Goal: Browse casually

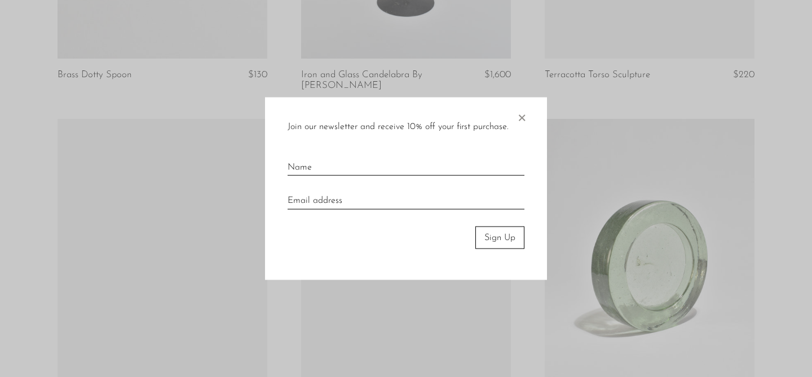
scroll to position [3358, 0]
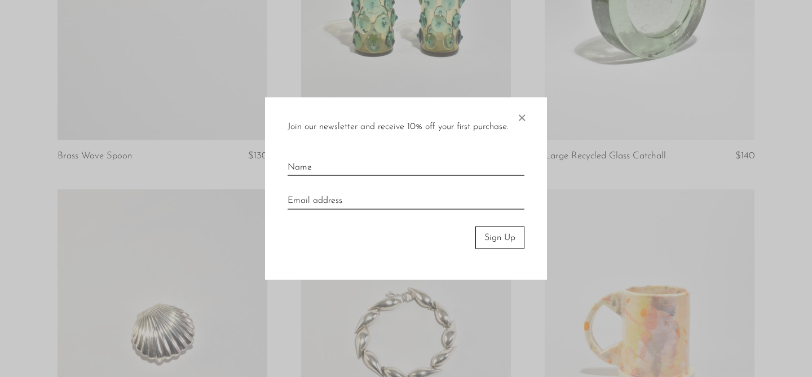
click at [522, 117] on span "×" at bounding box center [521, 115] width 11 height 36
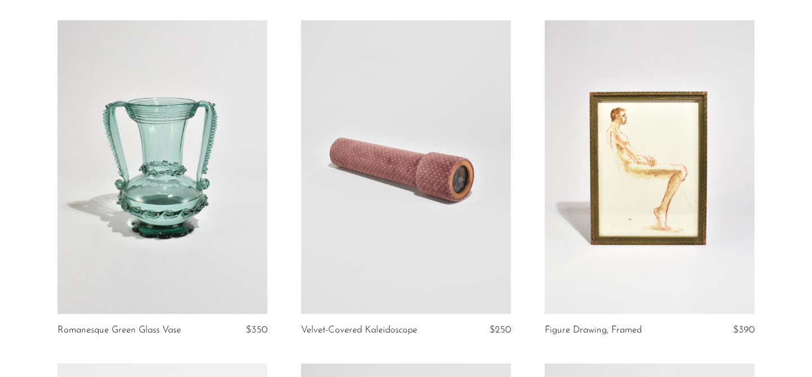
scroll to position [0, 0]
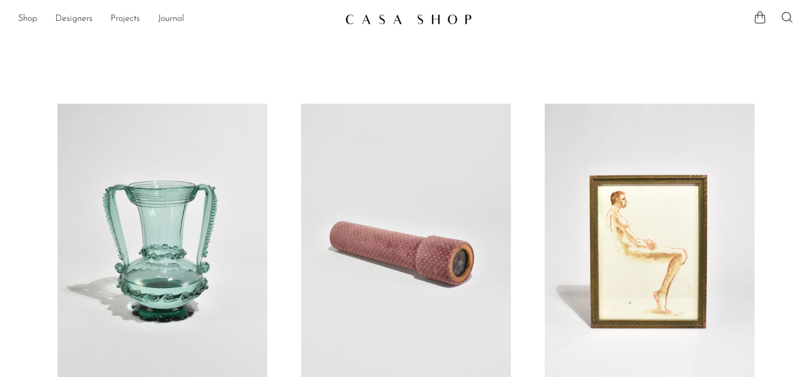
click at [403, 17] on img at bounding box center [408, 19] width 127 height 11
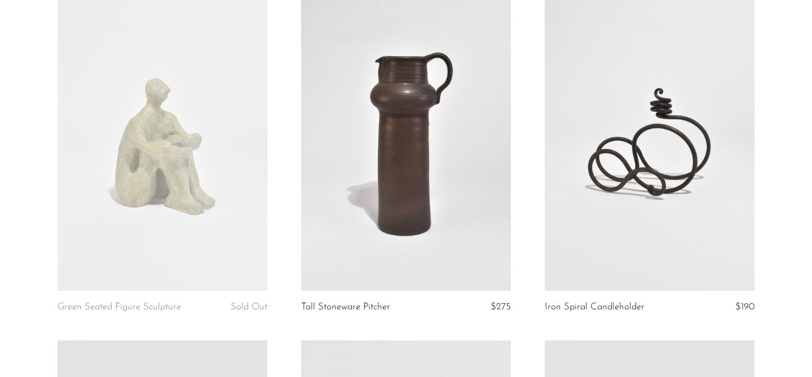
scroll to position [453, 0]
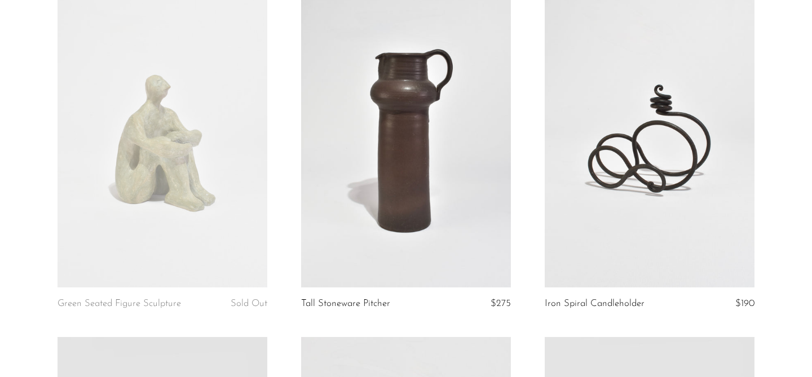
click at [629, 168] on link at bounding box center [649, 141] width 210 height 294
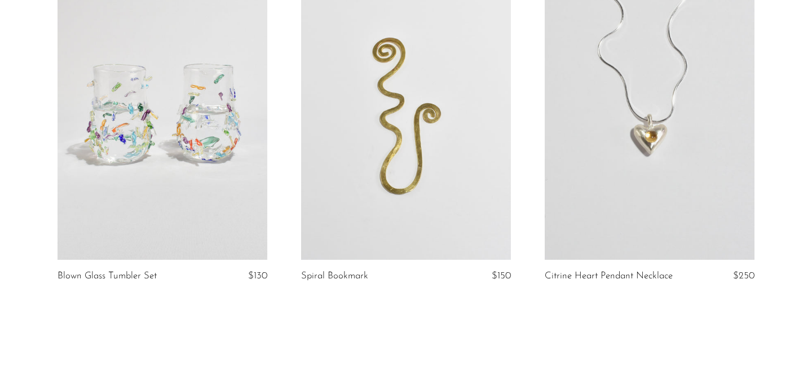
scroll to position [3924, 0]
click at [122, 166] on link at bounding box center [162, 114] width 210 height 294
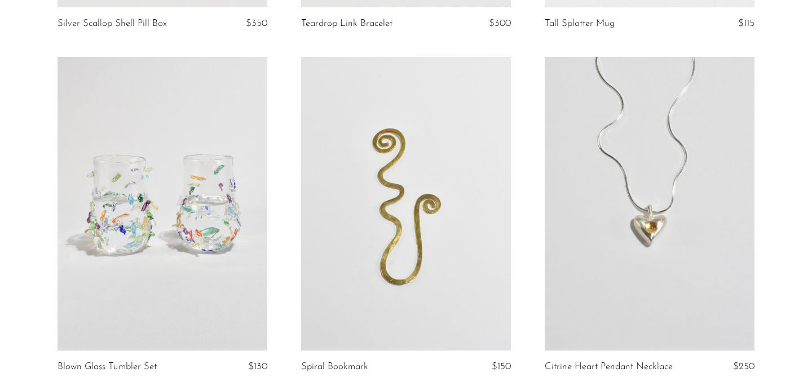
scroll to position [3841, 0]
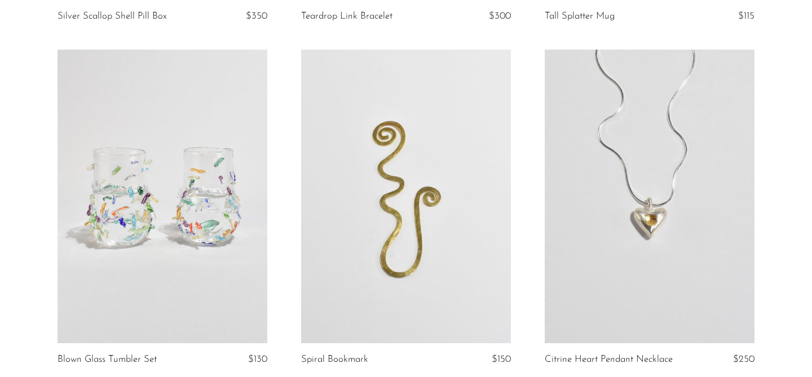
click at [379, 237] on link at bounding box center [406, 197] width 210 height 294
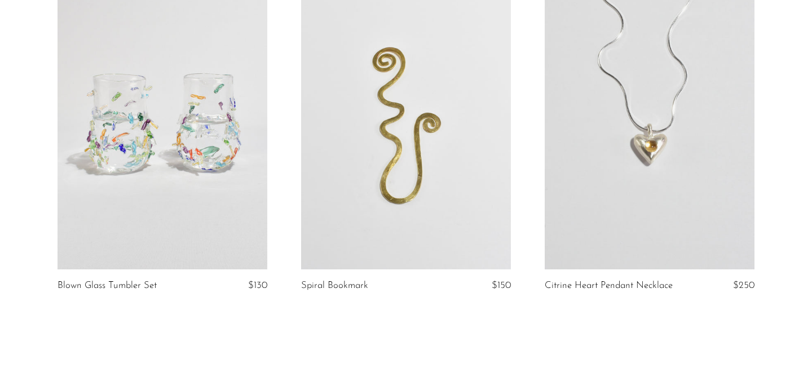
scroll to position [4001, 0]
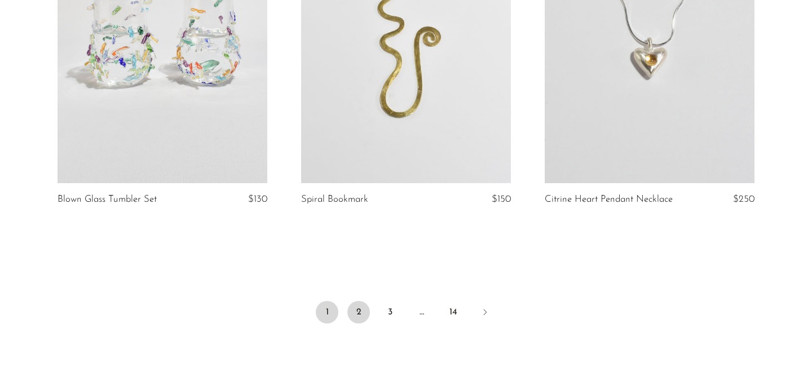
click at [359, 313] on link "2" at bounding box center [358, 312] width 23 height 23
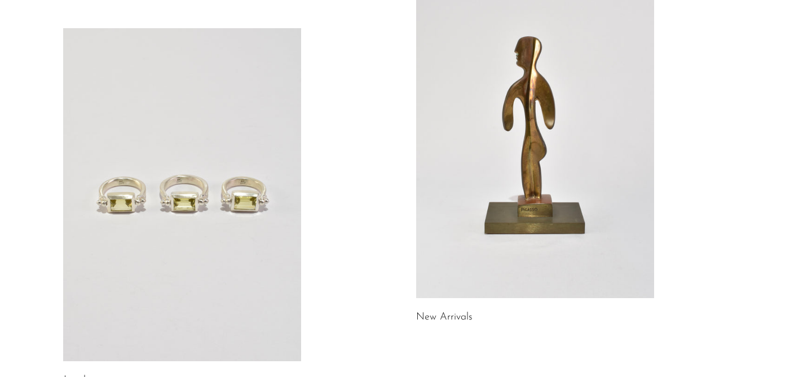
scroll to position [140, 0]
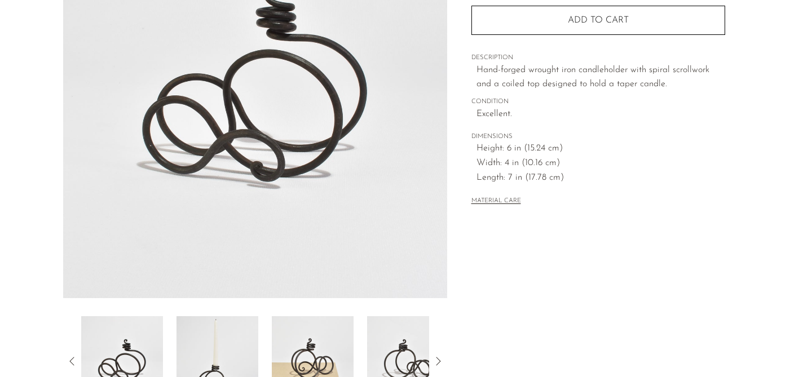
scroll to position [307, 0]
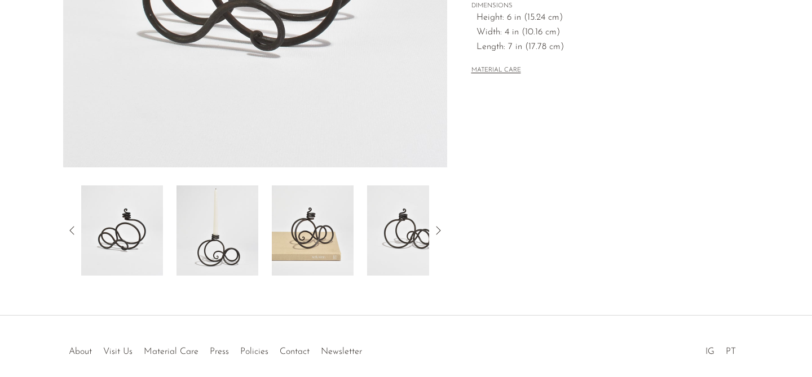
click at [203, 261] on img at bounding box center [217, 230] width 82 height 90
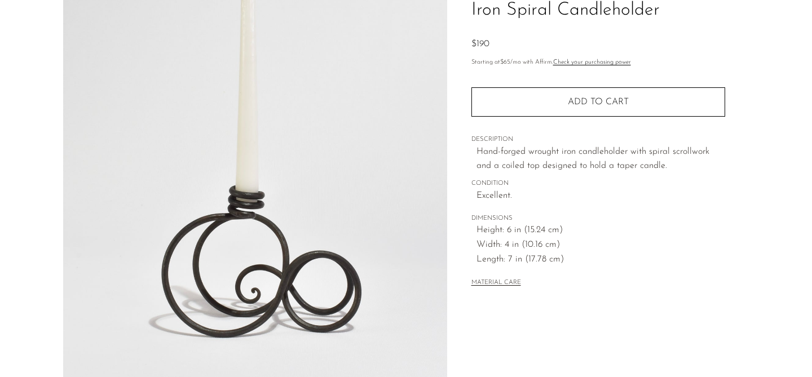
scroll to position [71, 0]
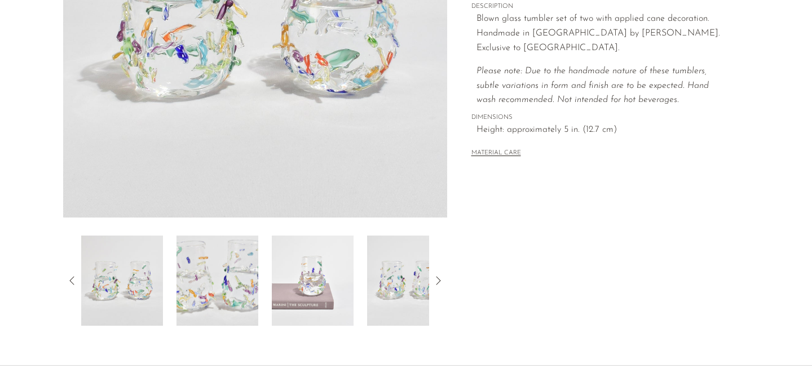
scroll to position [247, 0]
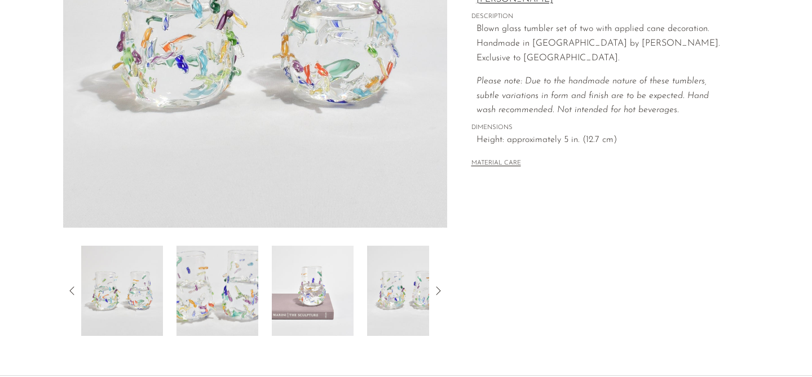
click at [285, 271] on img at bounding box center [313, 291] width 82 height 90
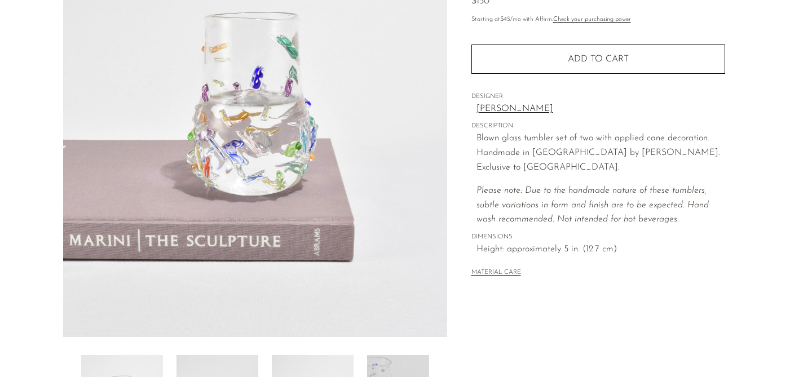
scroll to position [131, 0]
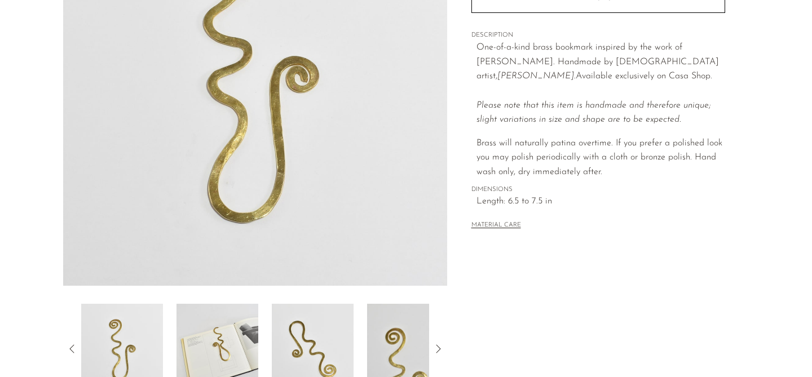
scroll to position [304, 0]
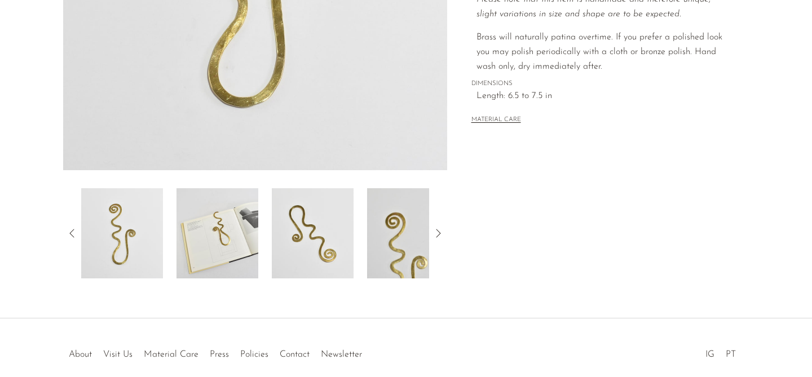
click at [201, 250] on img at bounding box center [217, 233] width 82 height 90
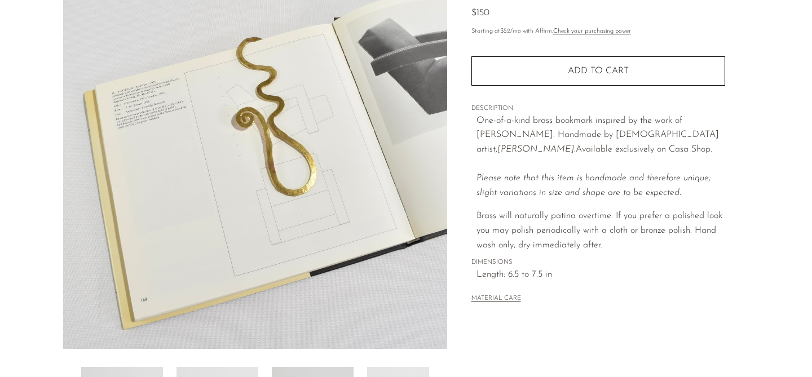
scroll to position [120, 0]
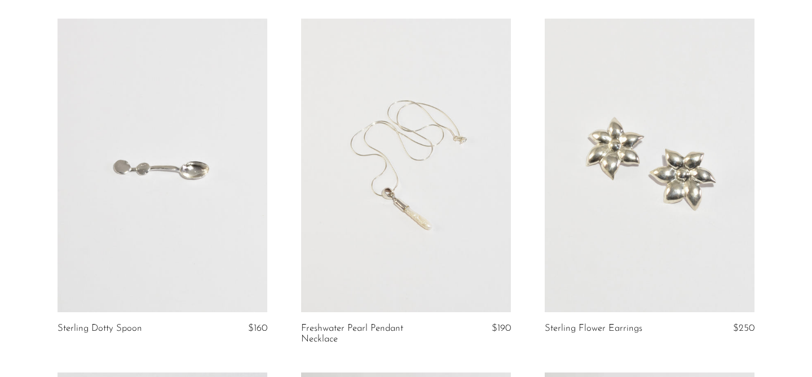
scroll to position [442, 0]
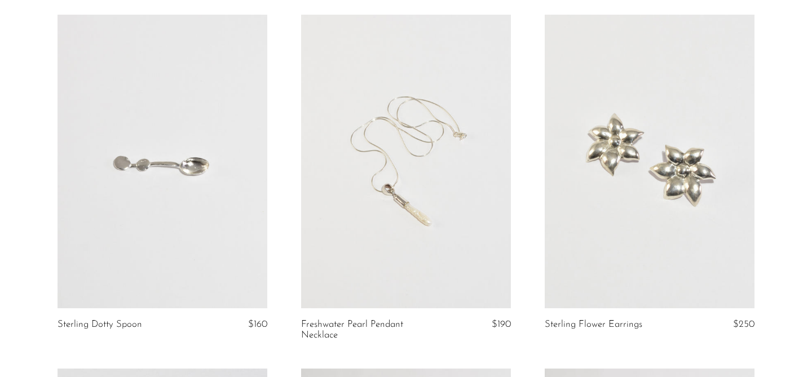
click at [339, 260] on link at bounding box center [406, 162] width 210 height 294
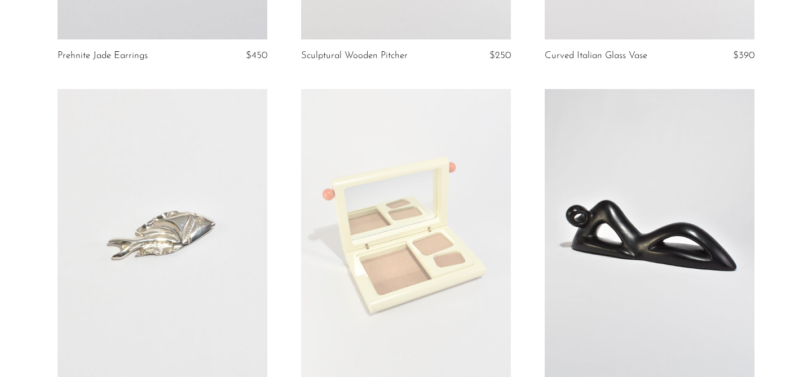
scroll to position [1158, 0]
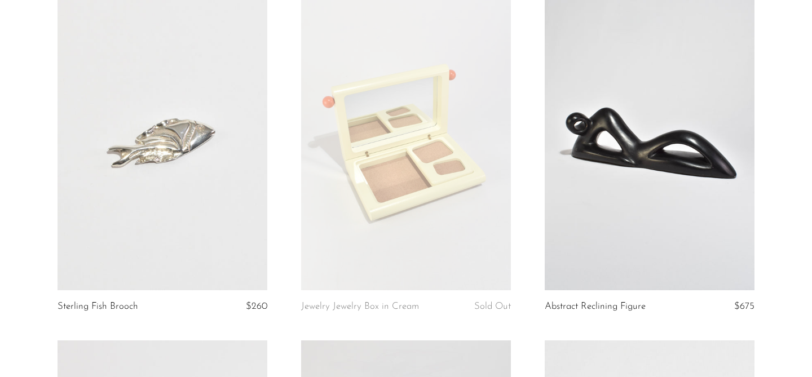
click at [127, 150] on link at bounding box center [162, 144] width 210 height 294
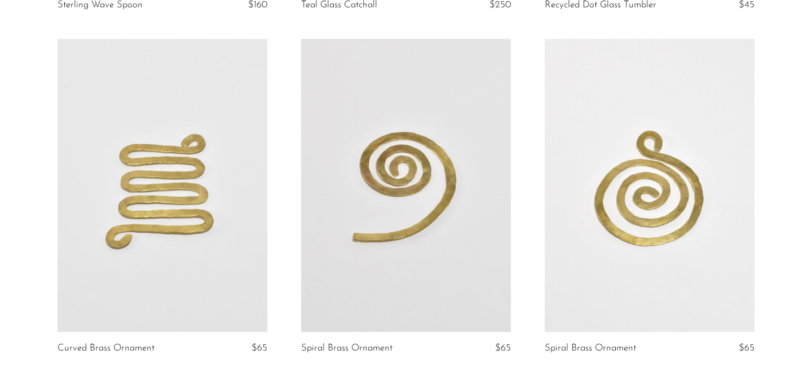
scroll to position [1828, 0]
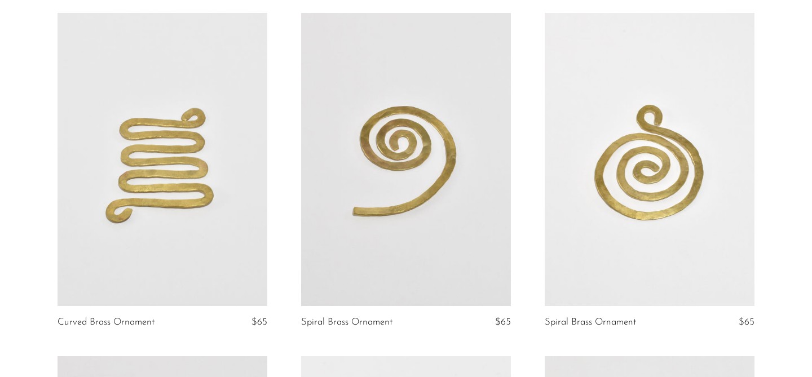
click at [355, 230] on link at bounding box center [406, 160] width 210 height 294
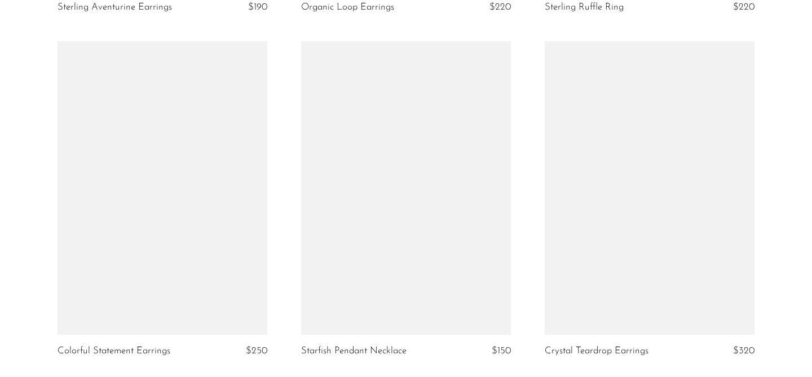
scroll to position [3863, 0]
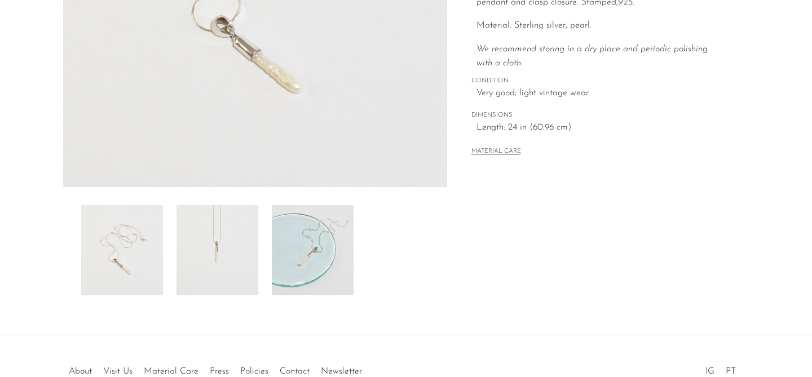
scroll to position [286, 0]
click at [234, 271] on img at bounding box center [217, 251] width 82 height 90
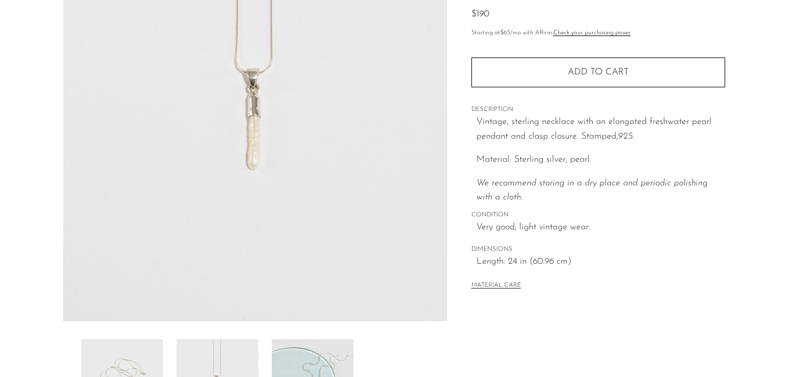
scroll to position [145, 0]
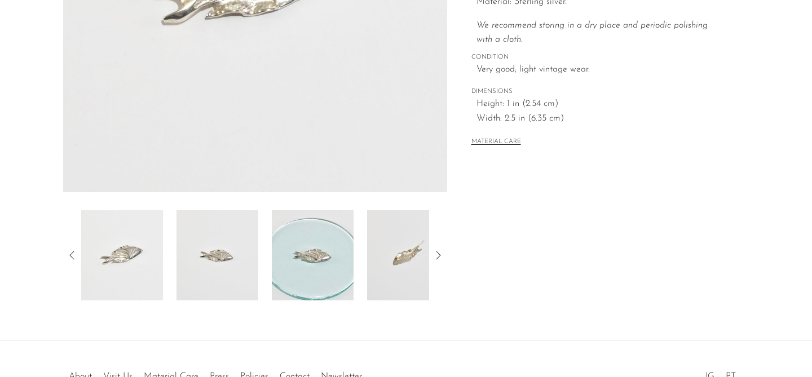
scroll to position [283, 0]
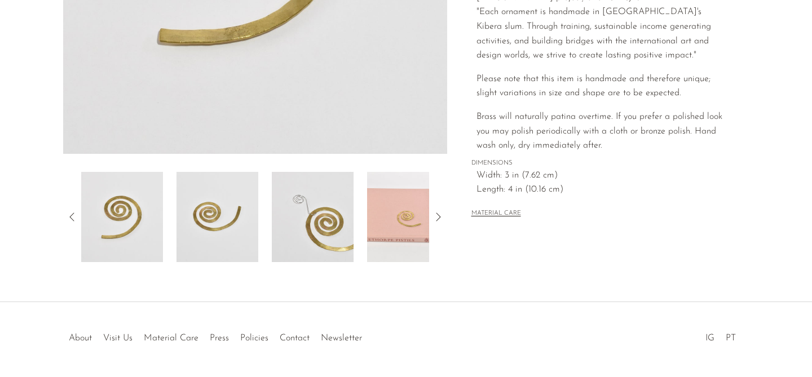
scroll to position [318, 0]
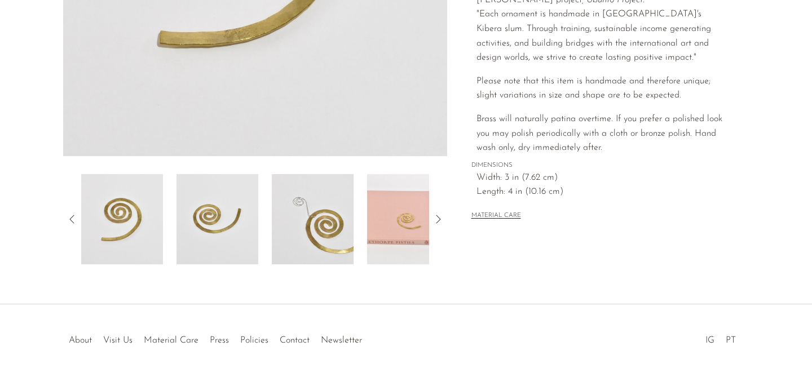
click at [314, 216] on img at bounding box center [313, 219] width 82 height 90
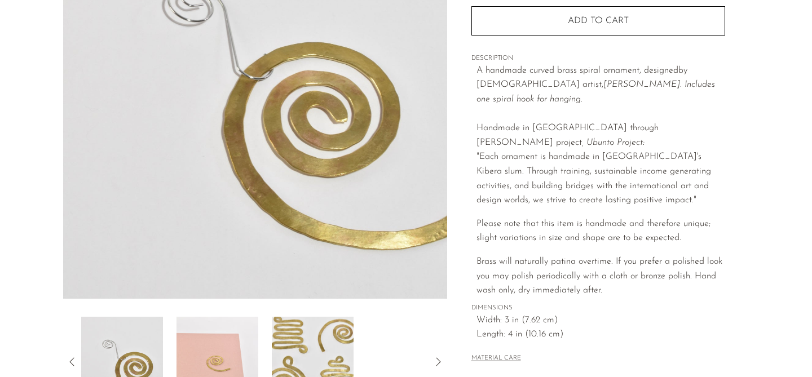
scroll to position [35, 0]
